Goal: Task Accomplishment & Management: Complete application form

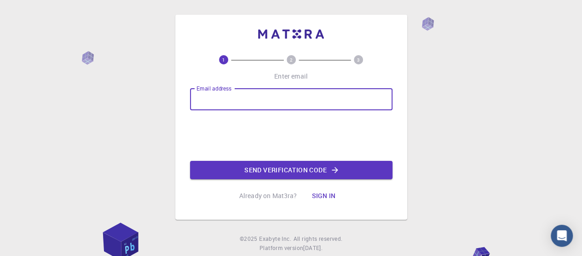
scroll to position [25, 0]
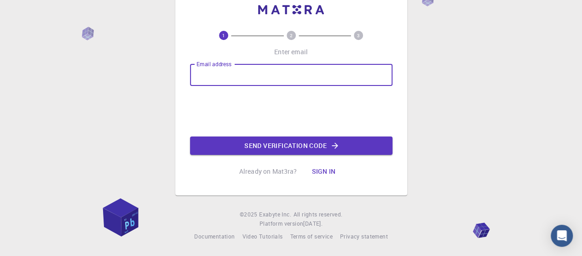
click at [232, 80] on input "Email address" at bounding box center [291, 75] width 202 height 22
type input "lmsuev@gmail.com"
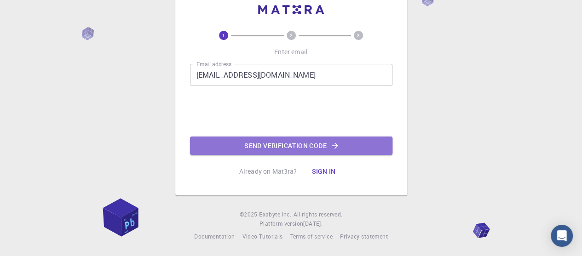
click at [270, 144] on button "Send verification code" at bounding box center [291, 146] width 202 height 18
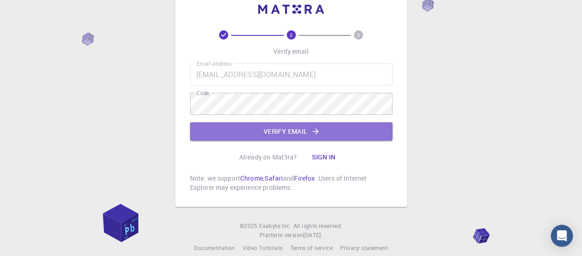
click at [281, 127] on button "Verify email" at bounding box center [291, 131] width 202 height 18
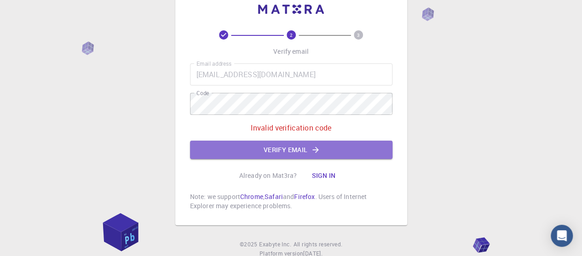
click at [305, 152] on button "Verify email" at bounding box center [291, 150] width 202 height 18
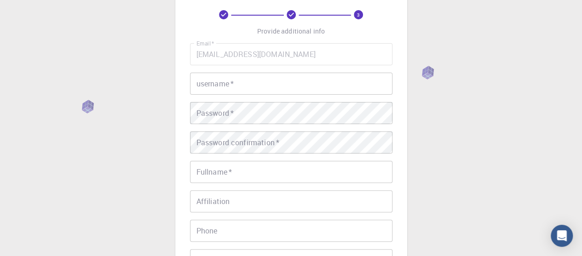
scroll to position [46, 0]
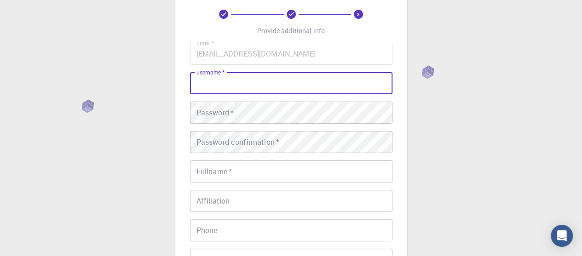
click at [295, 85] on input "username   *" at bounding box center [291, 83] width 202 height 22
type input "arslan"
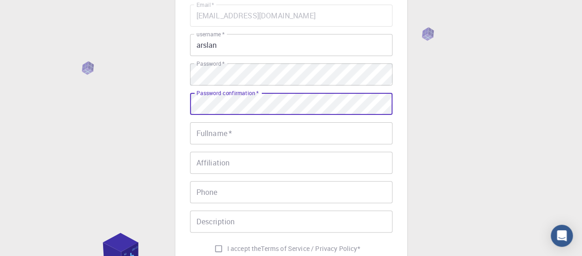
scroll to position [84, 0]
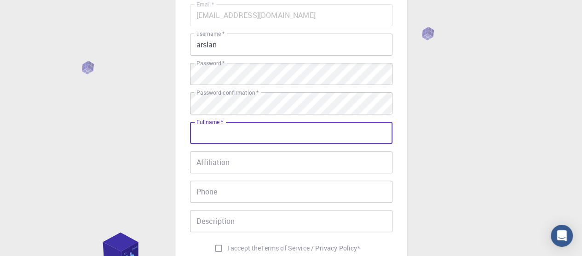
click at [282, 137] on input "Fullname   *" at bounding box center [291, 133] width 202 height 22
type input "m"
type input "[PERSON_NAME]"
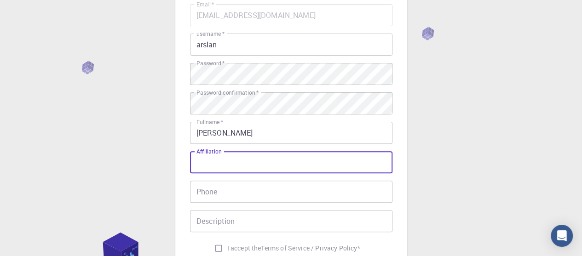
click at [279, 167] on input "Affiliation" at bounding box center [291, 162] width 202 height 22
type input "islamia university"
click at [251, 194] on input "Phone" at bounding box center [291, 192] width 202 height 22
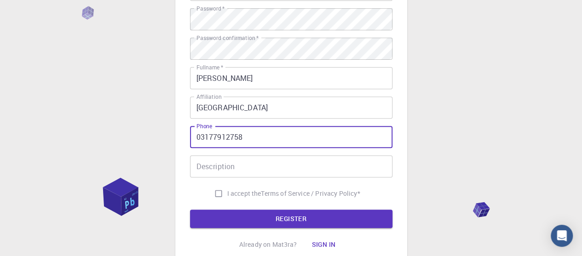
scroll to position [139, 0]
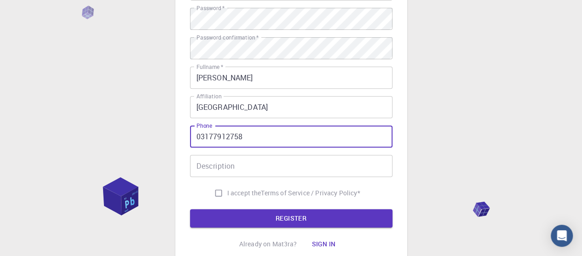
type input "03177912758"
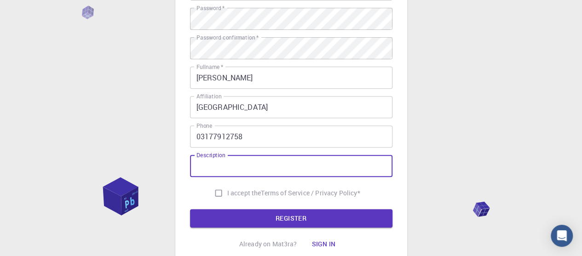
click at [278, 164] on input "Description" at bounding box center [291, 166] width 202 height 22
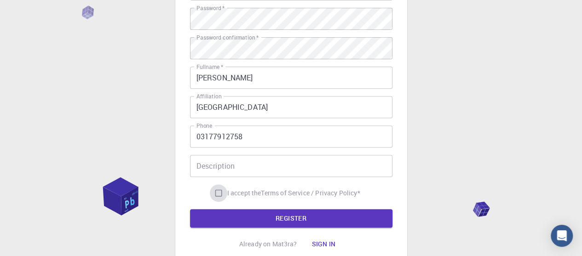
click at [215, 194] on input "I accept the Terms of Service / Privacy Policy *" at bounding box center [218, 192] width 17 height 17
checkbox input "true"
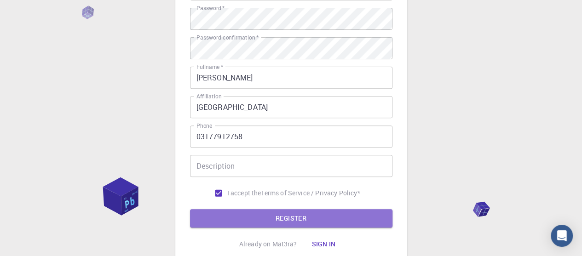
click at [264, 218] on button "REGISTER" at bounding box center [291, 218] width 202 height 18
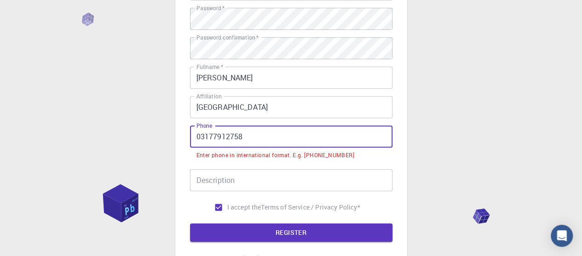
click at [205, 137] on input "03177912758" at bounding box center [291, 136] width 202 height 22
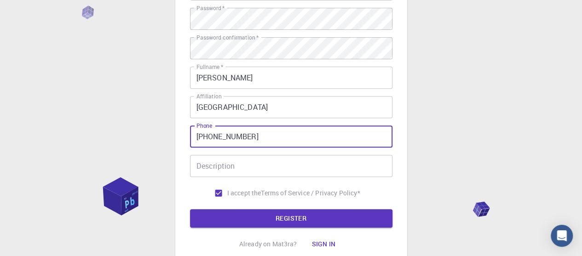
type input "+92177912758"
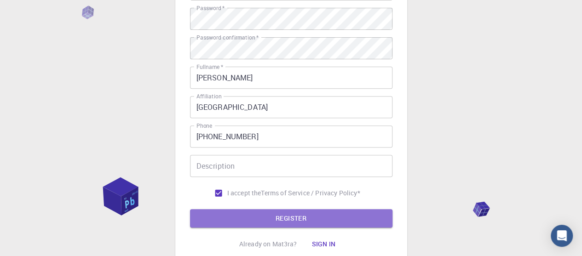
click at [285, 215] on button "REGISTER" at bounding box center [291, 218] width 202 height 18
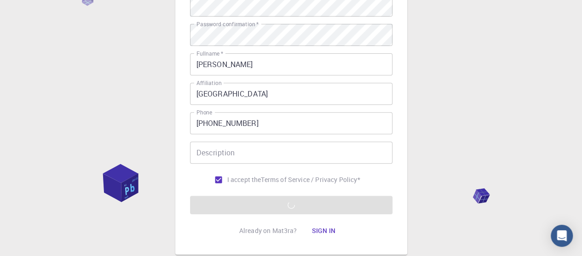
scroll to position [153, 0]
click at [301, 211] on form "Email   * lmsuev@gmail.com Email   * username   * arslan username   * Password …" at bounding box center [291, 74] width 202 height 279
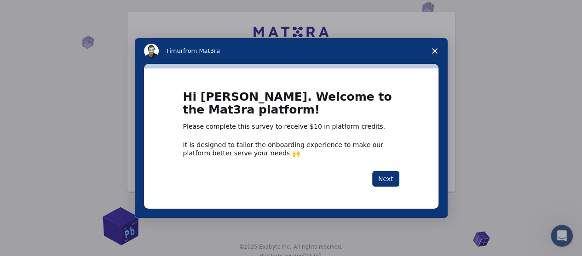
scroll to position [40, 0]
click at [386, 182] on button "Next" at bounding box center [385, 179] width 27 height 16
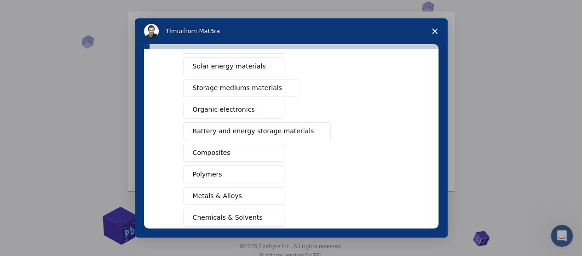
scroll to position [184, 0]
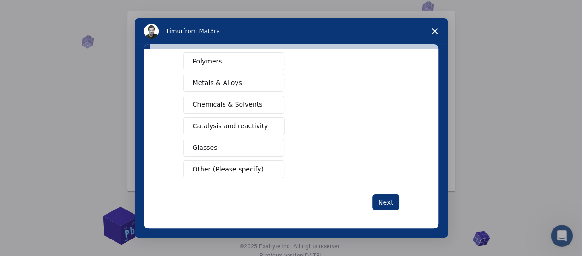
click at [385, 205] on button "Next" at bounding box center [385, 202] width 27 height 16
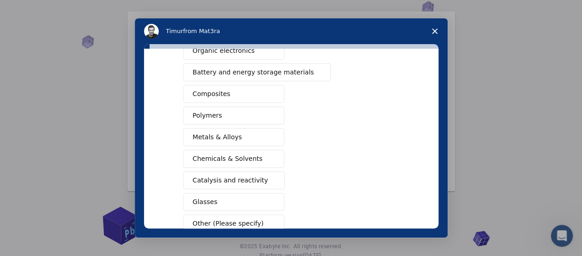
scroll to position [194, 0]
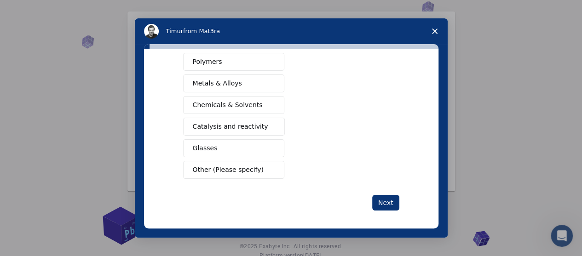
click at [434, 30] on icon "Close survey" at bounding box center [435, 32] width 6 height 6
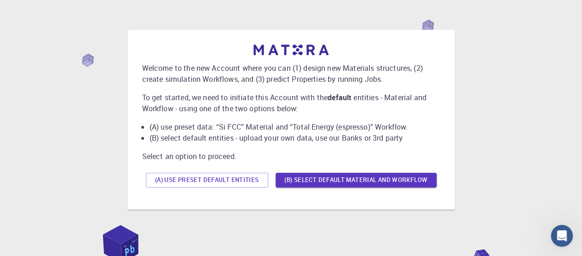
scroll to position [19, 0]
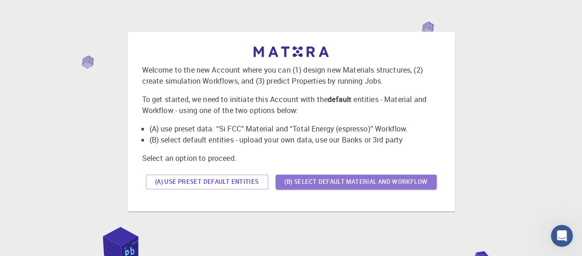
click at [352, 186] on button "(B) Select default material and workflow" at bounding box center [355, 182] width 161 height 15
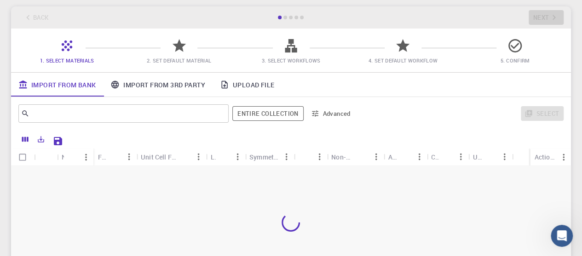
scroll to position [58, 0]
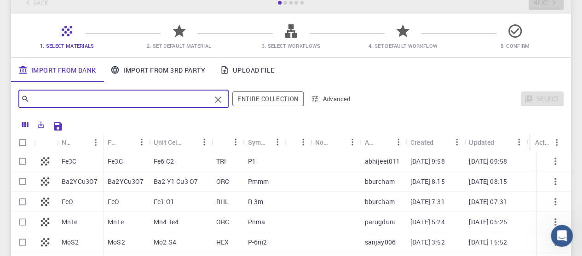
click at [112, 94] on input "text" at bounding box center [119, 98] width 181 height 13
type input "z"
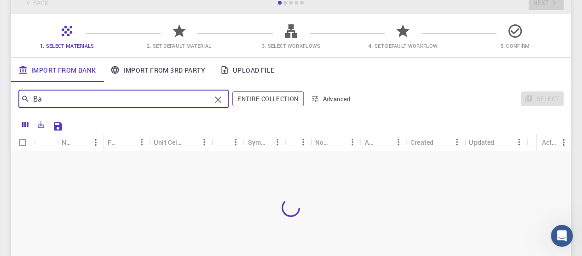
type input "B"
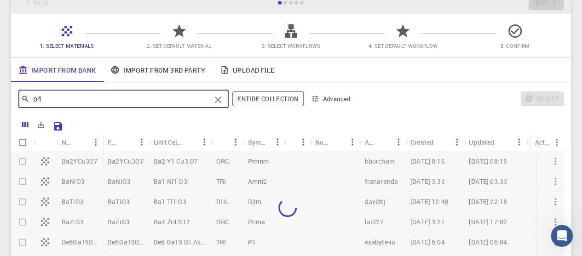
type input "o"
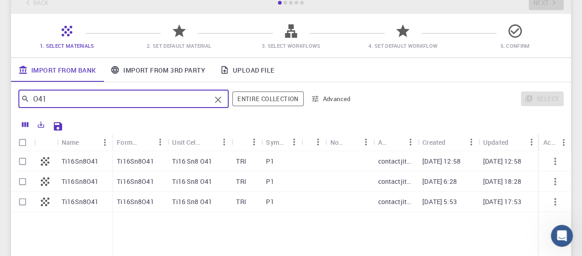
type input "O41"
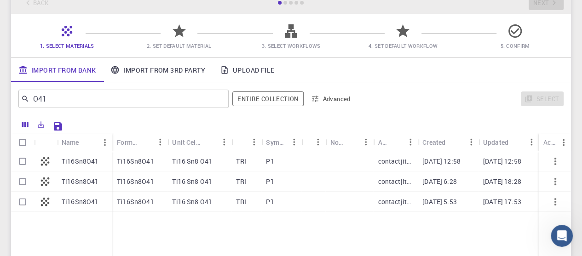
click at [84, 161] on p "Ti16Sn8O41" at bounding box center [80, 161] width 37 height 9
checkbox input "true"
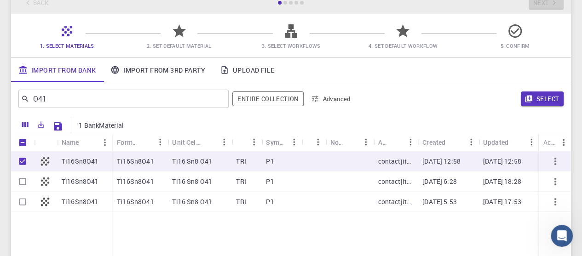
click at [344, 162] on div at bounding box center [349, 161] width 48 height 20
checkbox input "false"
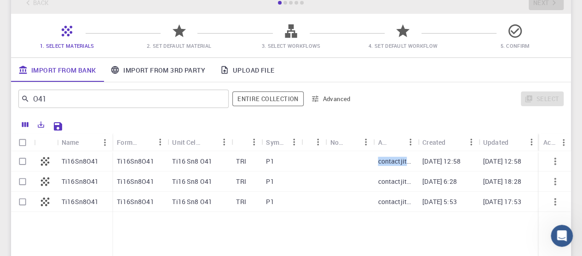
click at [344, 162] on div at bounding box center [349, 161] width 48 height 20
checkbox input "true"
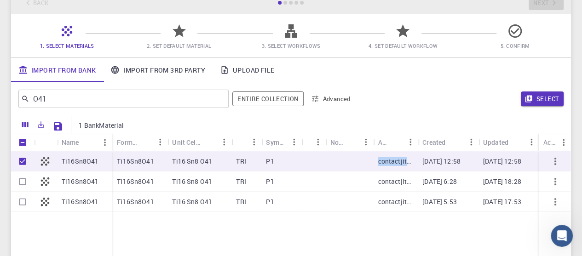
click at [550, 97] on button "Select" at bounding box center [541, 98] width 43 height 15
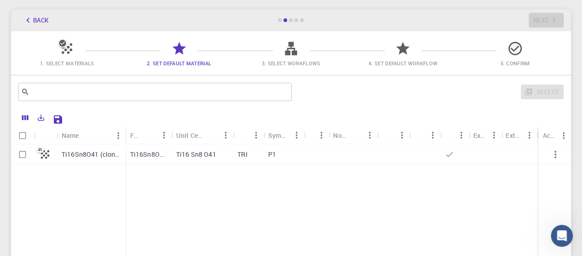
scroll to position [40, 0]
click at [22, 157] on input "Select row" at bounding box center [22, 155] width 17 height 17
checkbox input "true"
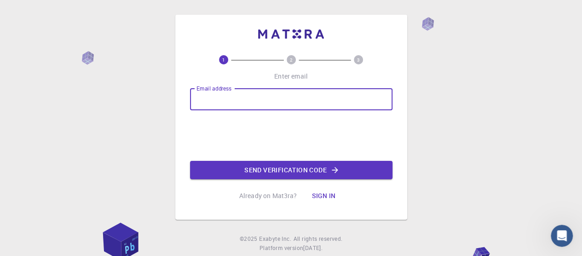
click at [278, 105] on input "Email address" at bounding box center [291, 99] width 202 height 22
type input "lmsuev@gmail.com"
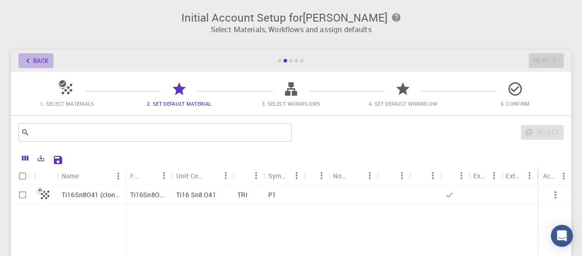
click at [28, 62] on icon "button" at bounding box center [28, 61] width 10 height 10
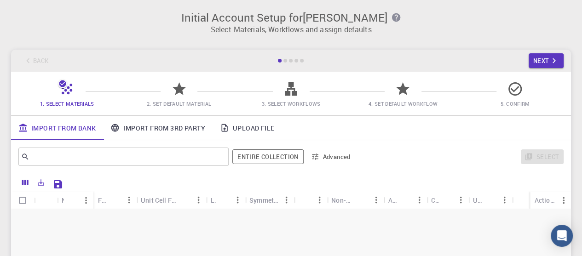
click at [28, 62] on div "Back Next" at bounding box center [290, 61] width 559 height 22
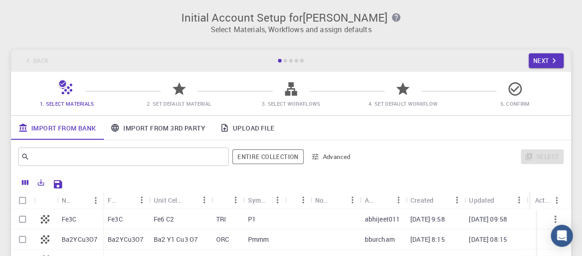
scroll to position [72, 0]
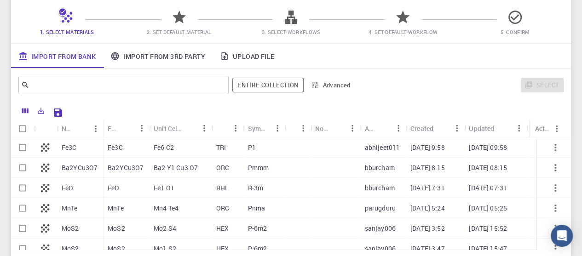
click at [562, 240] on icon "Open Intercom Messenger" at bounding box center [561, 235] width 11 height 11
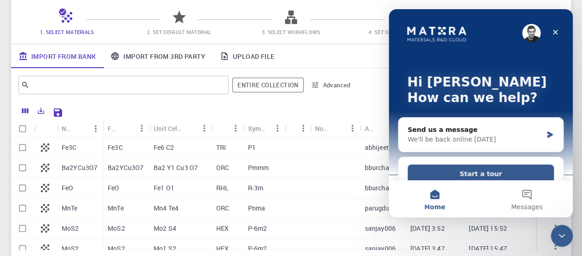
scroll to position [0, 0]
click at [556, 34] on icon "Close" at bounding box center [555, 32] width 5 height 5
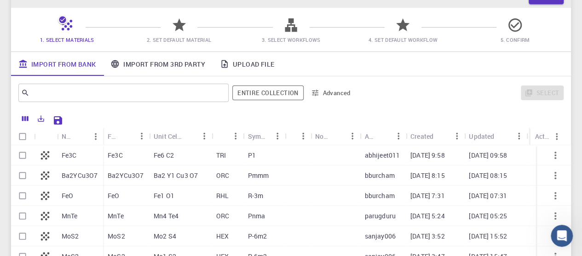
scroll to position [63, 0]
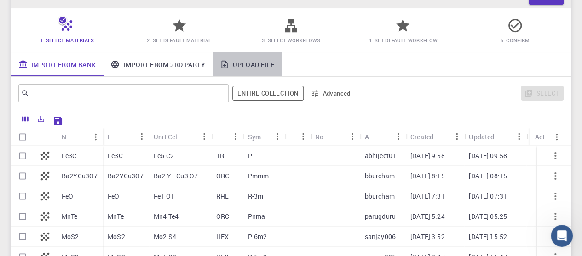
click at [261, 63] on link "Upload File" at bounding box center [246, 64] width 69 height 24
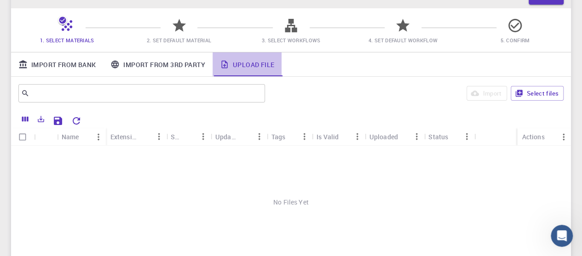
click at [261, 63] on link "Upload File" at bounding box center [246, 64] width 69 height 24
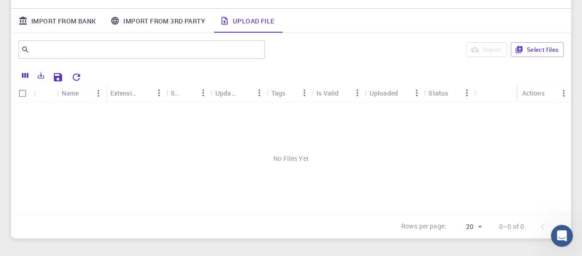
scroll to position [108, 0]
click at [39, 76] on icon "Export" at bounding box center [41, 75] width 6 height 6
click at [26, 73] on icon "Columns" at bounding box center [25, 75] width 6 height 5
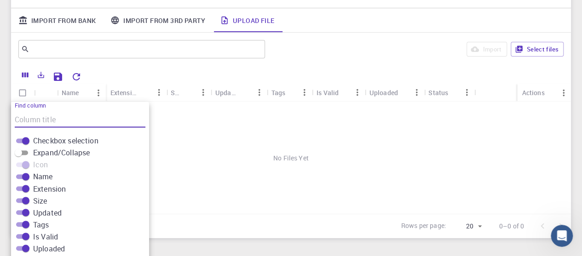
scroll to position [155, 0]
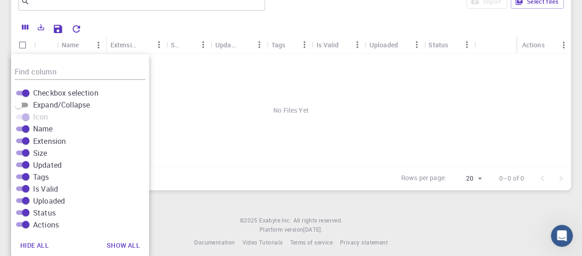
click at [248, 153] on div "No Files Yet" at bounding box center [290, 110] width 559 height 113
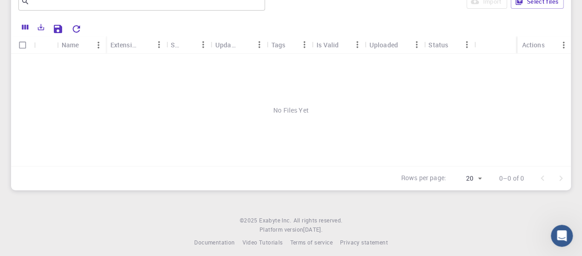
scroll to position [0, 0]
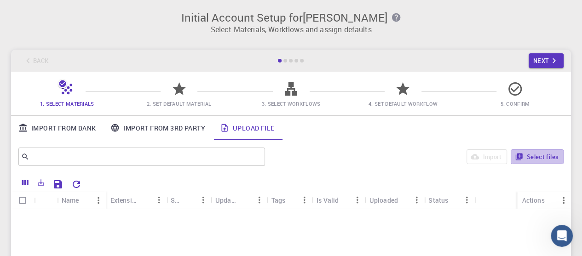
click at [532, 160] on button "Select files" at bounding box center [536, 156] width 53 height 15
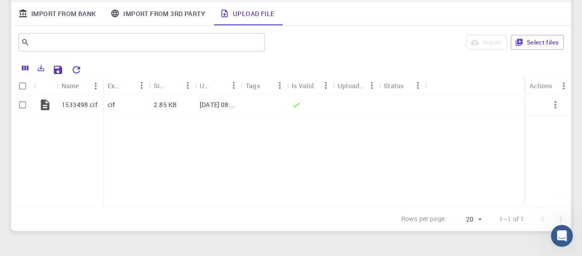
scroll to position [115, 0]
click at [23, 107] on input "Select row" at bounding box center [22, 104] width 17 height 17
checkbox input "true"
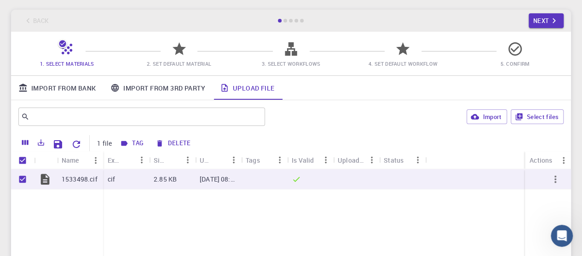
scroll to position [40, 0]
click at [485, 117] on button "Import" at bounding box center [486, 117] width 40 height 15
checkbox input "false"
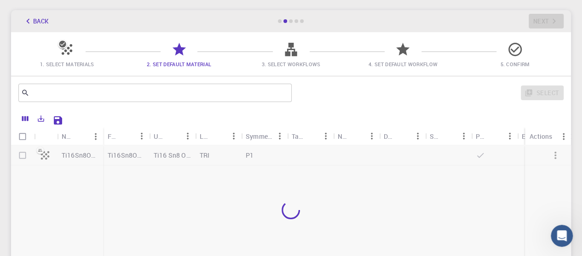
click at [452, 187] on div at bounding box center [290, 210] width 559 height 130
click at [128, 152] on p "Ba3Fe24Co2O41" at bounding box center [126, 155] width 37 height 9
checkbox input "true"
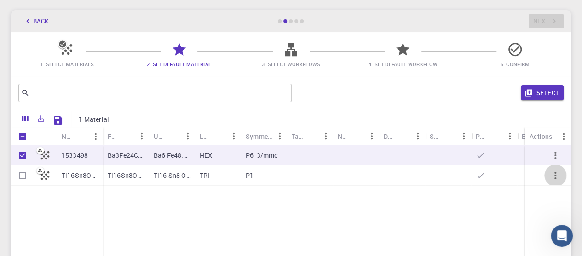
click at [554, 176] on icon "button" at bounding box center [555, 175] width 2 height 7
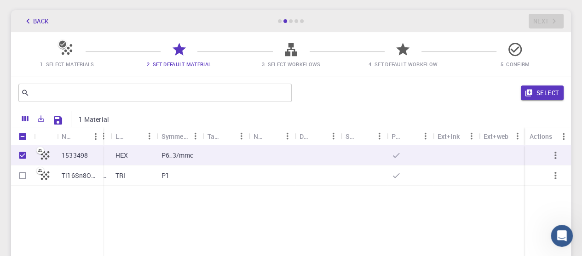
scroll to position [0, 0]
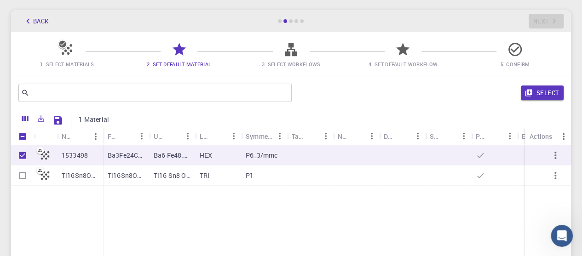
click at [294, 51] on icon at bounding box center [291, 49] width 12 height 13
click at [542, 90] on button "Select" at bounding box center [541, 93] width 43 height 15
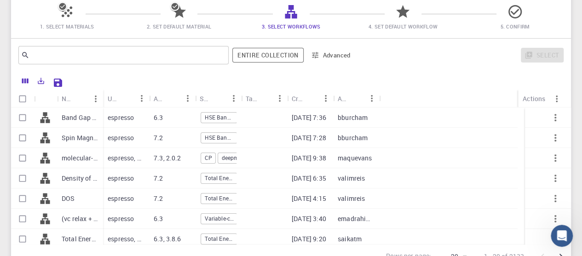
scroll to position [81, 0]
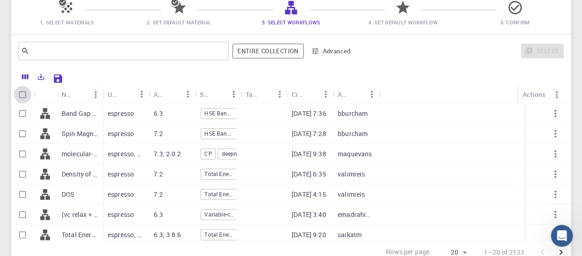
click at [22, 96] on input "Select all rows" at bounding box center [22, 94] width 17 height 17
checkbox input "true"
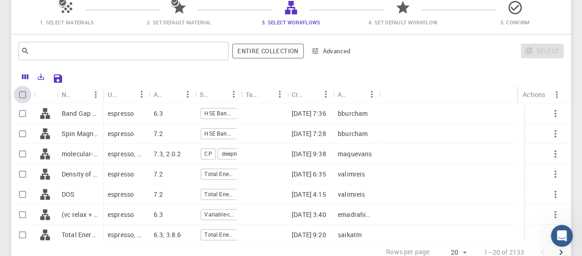
checkbox input "true"
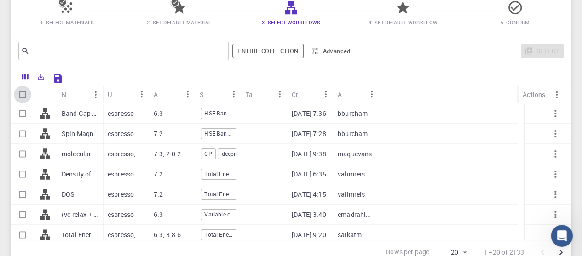
checkbox input "true"
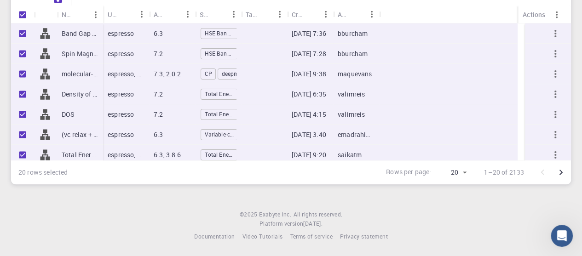
scroll to position [0, 0]
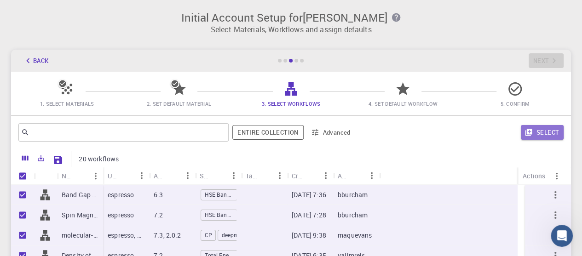
click at [545, 136] on button "Select" at bounding box center [541, 132] width 43 height 15
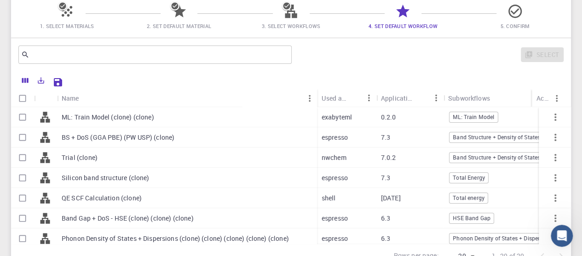
scroll to position [72, 0]
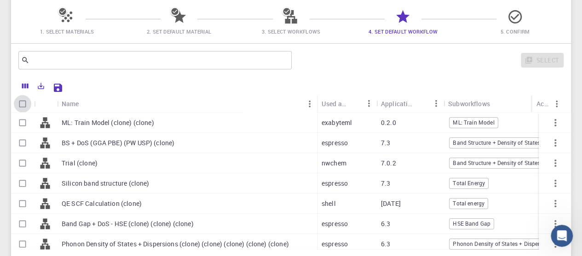
click at [22, 107] on input "Select all rows" at bounding box center [22, 103] width 17 height 17
checkbox input "true"
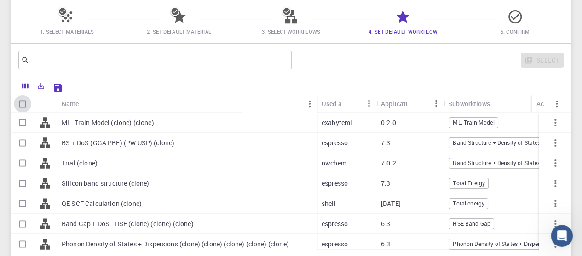
checkbox input "true"
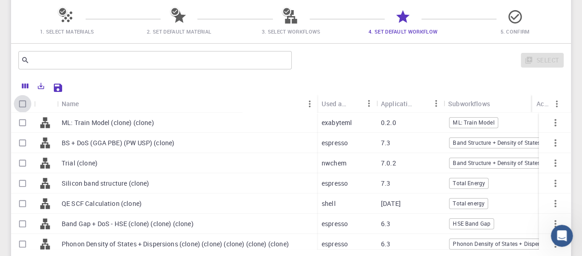
checkbox input "true"
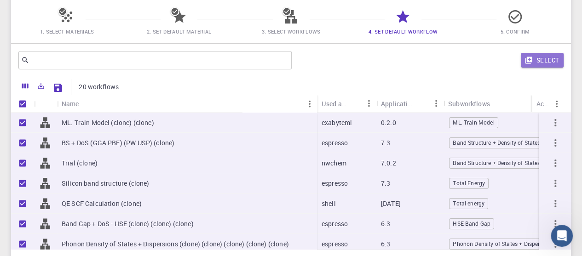
click at [548, 61] on button "Select" at bounding box center [541, 60] width 43 height 15
checkbox input "false"
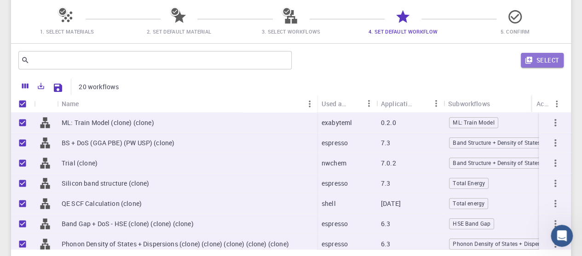
checkbox input "false"
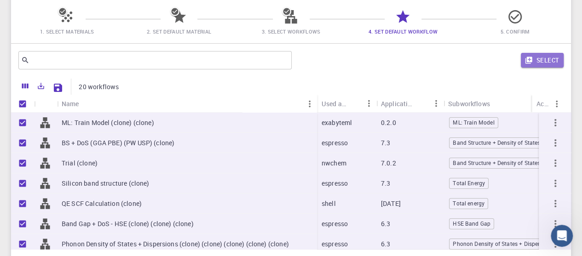
checkbox input "false"
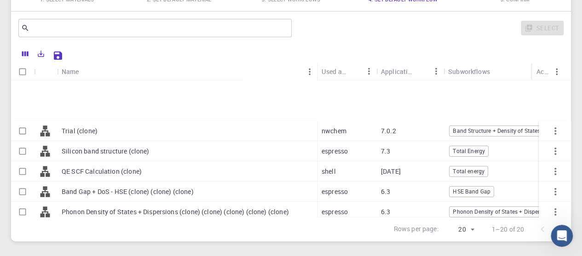
scroll to position [275, 0]
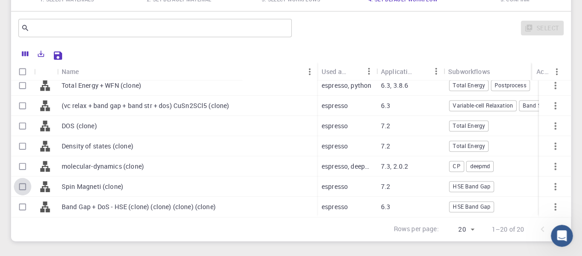
click at [23, 179] on input "Select row" at bounding box center [22, 186] width 17 height 17
checkbox input "true"
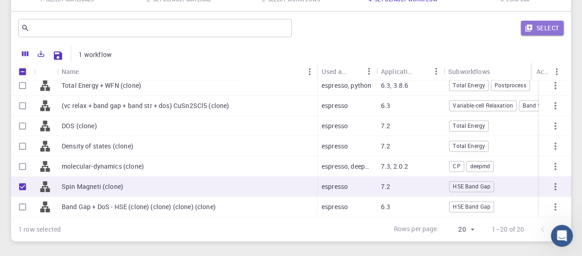
click at [545, 31] on button "Select" at bounding box center [541, 28] width 43 height 15
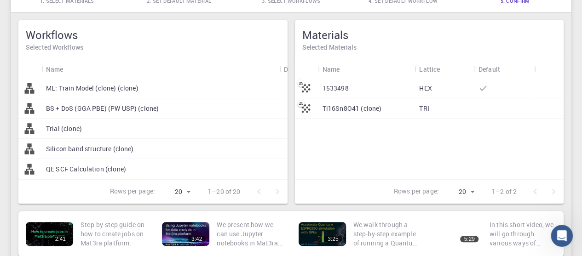
scroll to position [100, 0]
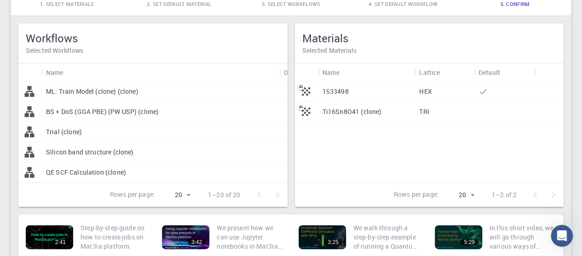
click at [421, 91] on p "HEX" at bounding box center [425, 91] width 12 height 9
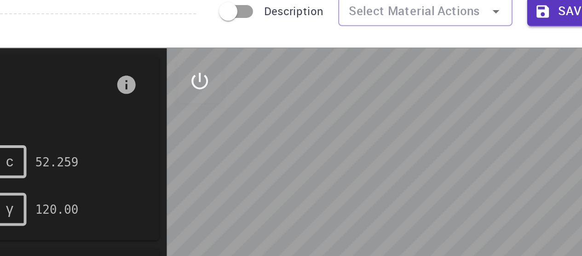
scroll to position [27, 0]
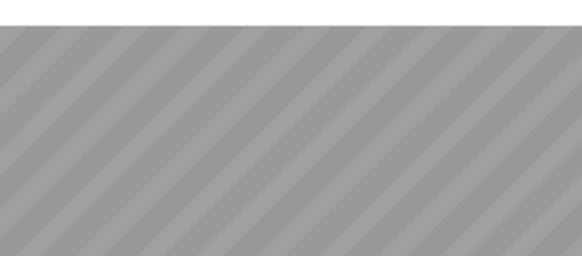
click at [445, 87] on div at bounding box center [439, 205] width 264 height 286
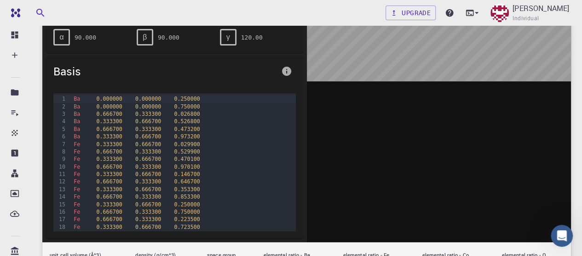
scroll to position [0, 0]
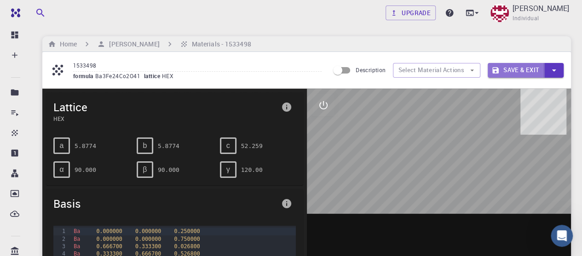
click at [519, 69] on button "Save & Exit" at bounding box center [515, 70] width 57 height 15
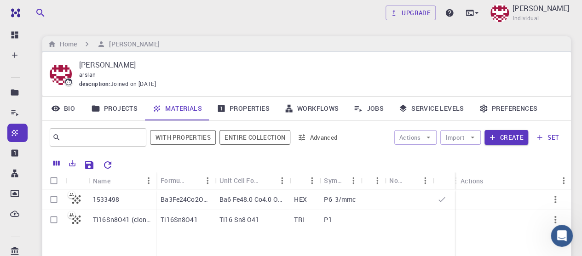
click at [293, 202] on div "HEX" at bounding box center [304, 200] width 30 height 20
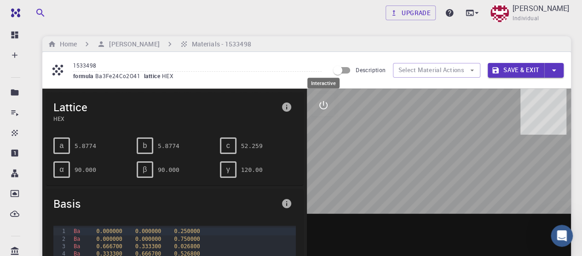
click at [325, 107] on icon "interactive" at bounding box center [323, 105] width 11 height 11
click at [322, 131] on icon "view" at bounding box center [323, 127] width 11 height 11
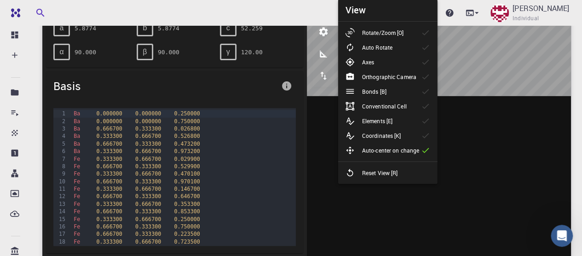
scroll to position [120, 0]
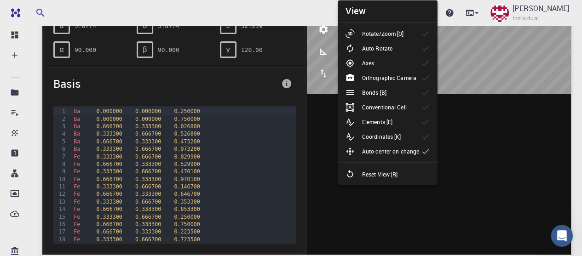
click at [471, 161] on div at bounding box center [439, 112] width 264 height 286
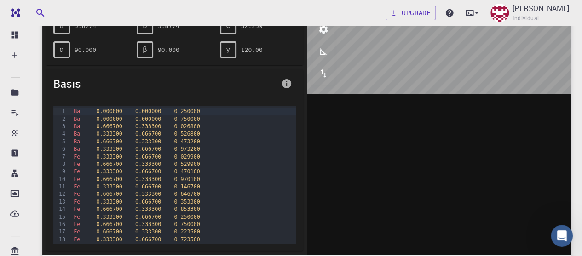
scroll to position [0, 0]
